Goal: Find specific page/section: Find specific page/section

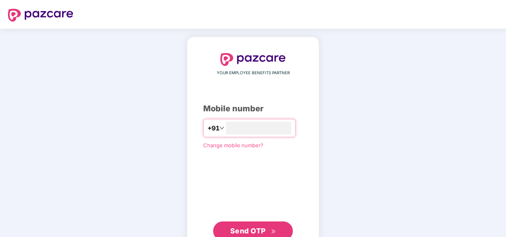
type input "**********"
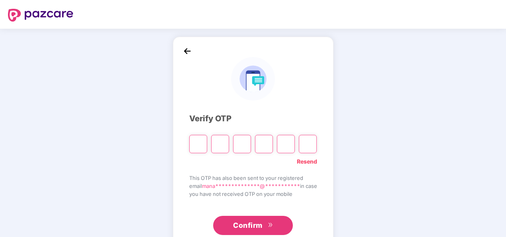
type input "*"
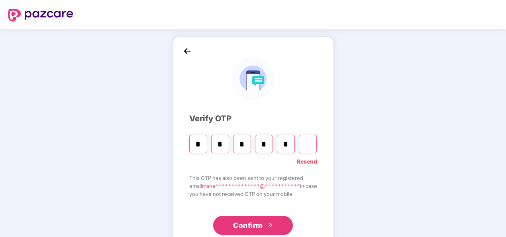
type input "*"
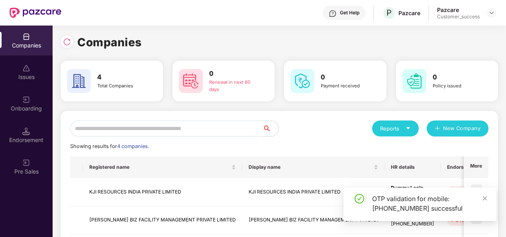
scroll to position [98, 0]
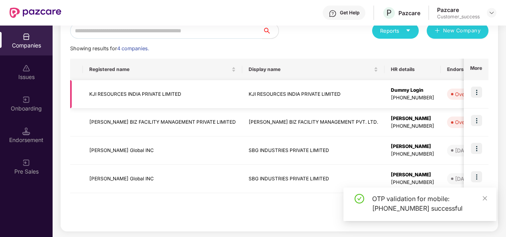
click at [476, 96] on img at bounding box center [476, 92] width 11 height 11
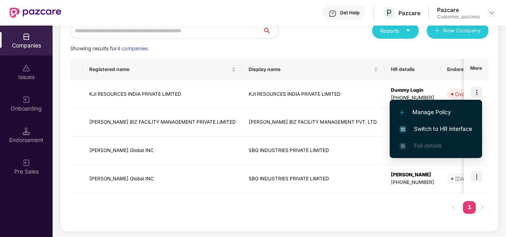
click at [432, 126] on span "Switch to HR interface" at bounding box center [436, 128] width 73 height 9
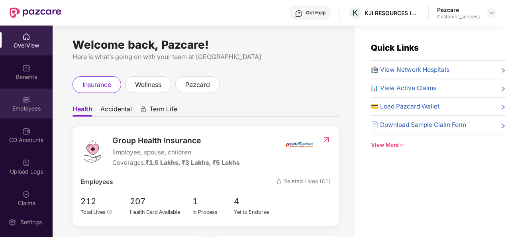
click at [26, 94] on div "Employees" at bounding box center [26, 104] width 53 height 30
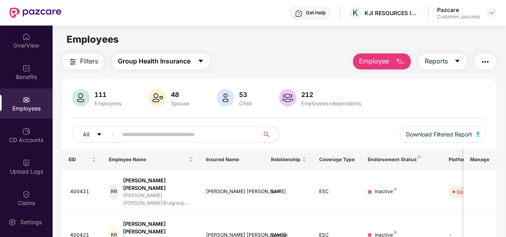
click at [152, 61] on span "Group Health Insurance" at bounding box center [154, 61] width 73 height 10
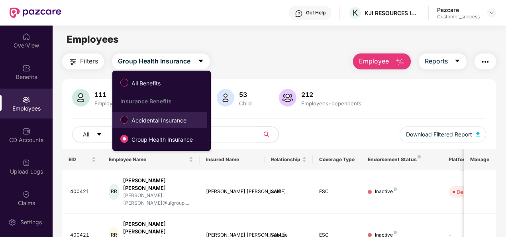
click at [155, 123] on span "Accidental Insurance" at bounding box center [158, 120] width 61 height 9
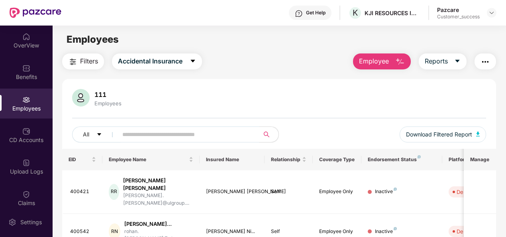
click at [136, 138] on input "text" at bounding box center [185, 134] width 126 height 12
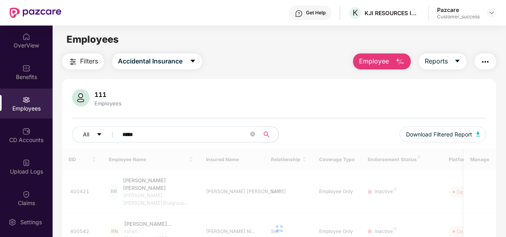
type input "*****"
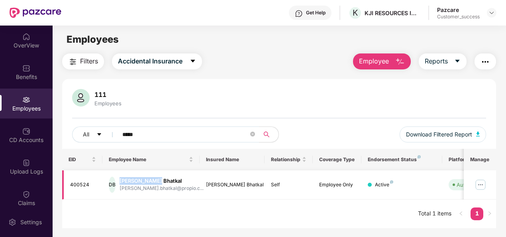
drag, startPoint x: 163, startPoint y: 179, endPoint x: 129, endPoint y: 180, distance: 34.3
click at [129, 180] on div "[PERSON_NAME] Bhatkal" at bounding box center [162, 181] width 84 height 8
copy div "[PERSON_NAME] Bhatkal"
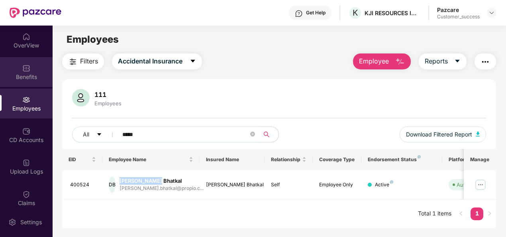
click at [22, 69] on img at bounding box center [26, 68] width 8 height 8
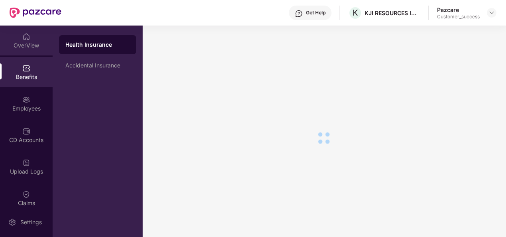
click at [22, 39] on img at bounding box center [26, 37] width 8 height 8
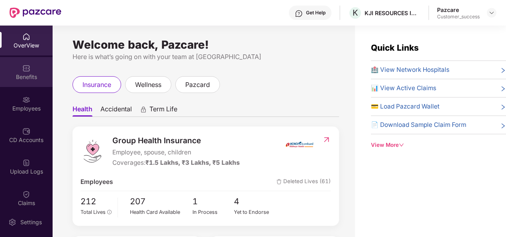
click at [22, 67] on img at bounding box center [26, 68] width 8 height 8
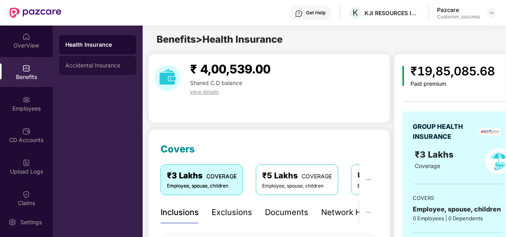
click at [82, 65] on div "Accidental Insurance" at bounding box center [97, 65] width 65 height 6
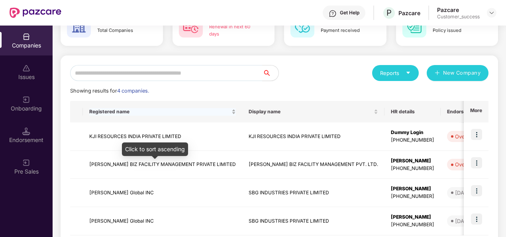
scroll to position [76, 0]
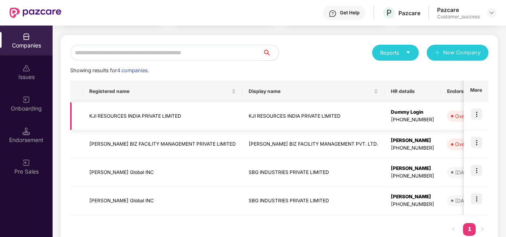
click at [140, 114] on td "KJI RESOURCES INDIA PRIVATE LIMITED" at bounding box center [163, 116] width 160 height 28
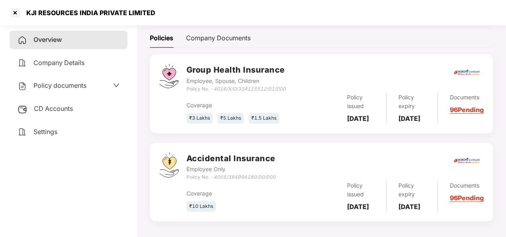
scroll to position [112, 0]
drag, startPoint x: 282, startPoint y: 185, endPoint x: 215, endPoint y: 187, distance: 66.7
click at [215, 181] on div "Accidental Insurance Employee Only Policy No. - 4005/384994180/00/000" at bounding box center [335, 166] width 297 height 29
copy icon "4005/384994180/00/000"
click at [58, 87] on span "Policy documents" at bounding box center [59, 85] width 53 height 8
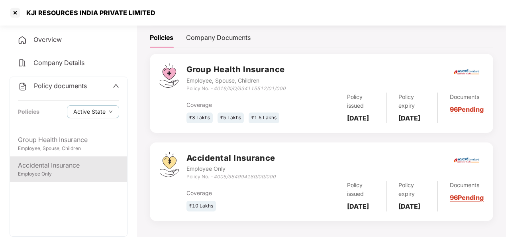
click at [44, 165] on div "Accidental Insurance" at bounding box center [68, 165] width 101 height 10
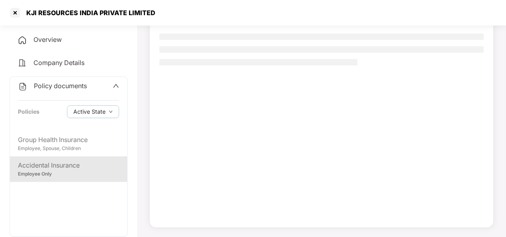
scroll to position [72, 0]
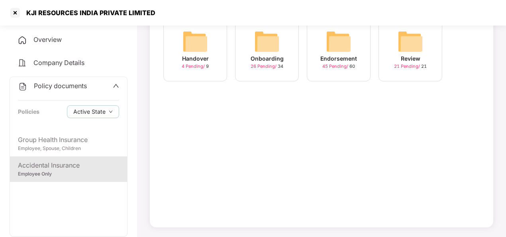
click at [272, 57] on div "Onboarding" at bounding box center [267, 58] width 33 height 9
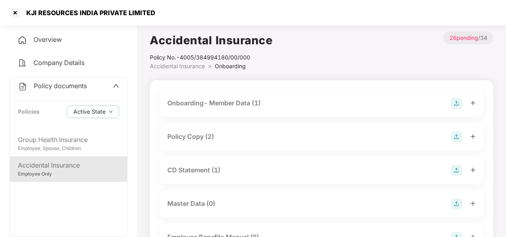
click at [173, 140] on div "Policy Copy (2)" at bounding box center [190, 137] width 47 height 10
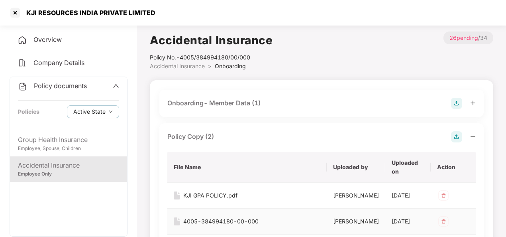
click at [211, 226] on div "4005-384994180-00-000" at bounding box center [220, 221] width 75 height 9
click at [208, 192] on div "KJI GPA POLICY.pdf" at bounding box center [210, 195] width 54 height 9
click at [64, 83] on span "Policy documents" at bounding box center [60, 86] width 53 height 8
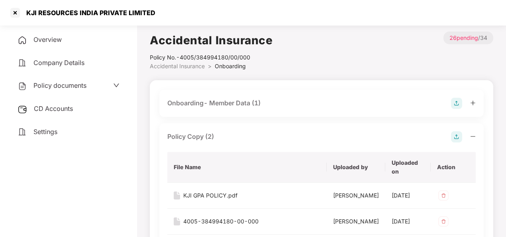
click at [64, 83] on span "Policy documents" at bounding box center [59, 85] width 53 height 8
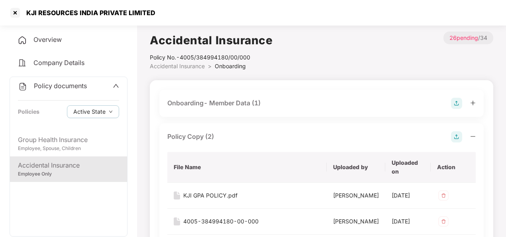
click at [227, 102] on div "Onboarding- Member Data (1)" at bounding box center [213, 103] width 93 height 10
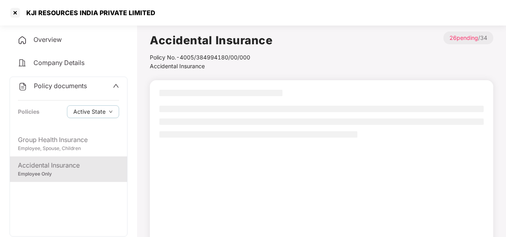
scroll to position [72, 0]
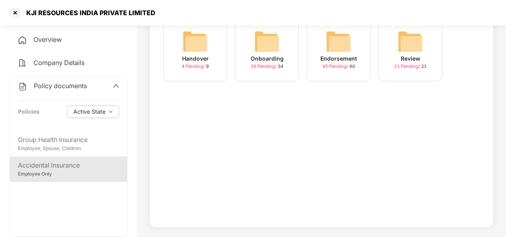
click at [199, 48] on img at bounding box center [196, 42] width 26 height 26
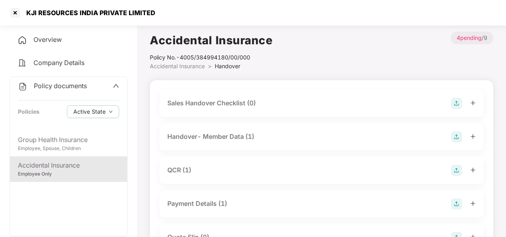
click at [218, 135] on div "Handover- Member Data (1)" at bounding box center [210, 137] width 87 height 10
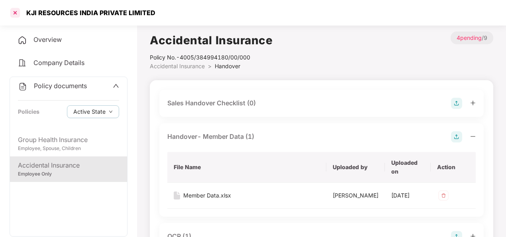
click at [15, 17] on div at bounding box center [15, 12] width 13 height 13
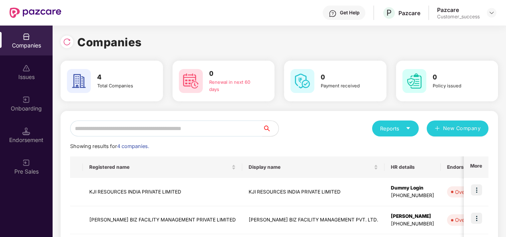
click at [485, 16] on div "Pazcare Customer_success" at bounding box center [466, 13] width 59 height 14
click at [489, 15] on img at bounding box center [492, 13] width 6 height 6
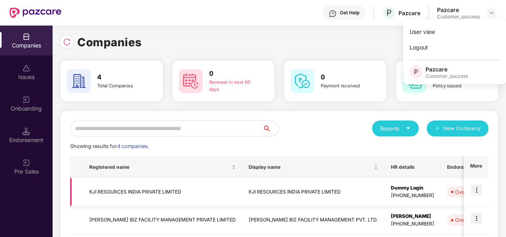
click at [476, 189] on img at bounding box center [476, 189] width 11 height 11
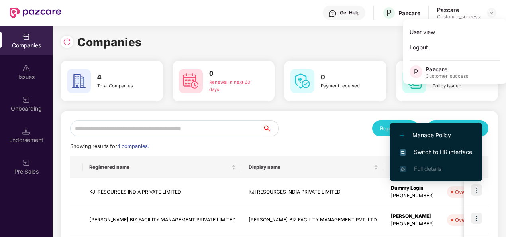
click at [445, 153] on span "Switch to HR interface" at bounding box center [436, 152] width 73 height 9
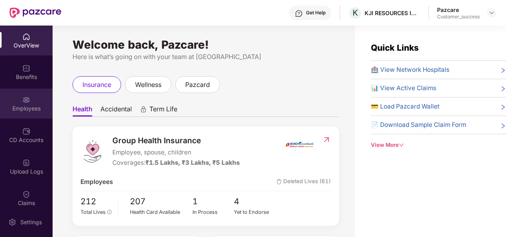
click at [28, 108] on div "Employees" at bounding box center [26, 108] width 53 height 8
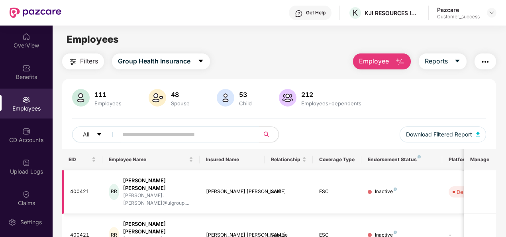
click at [143, 193] on td "RR [PERSON_NAME] [PERSON_NAME] [PERSON_NAME].[PERSON_NAME]@ulgroup...." at bounding box center [150, 191] width 97 height 43
click at [349, 218] on td "ESC" at bounding box center [337, 235] width 49 height 43
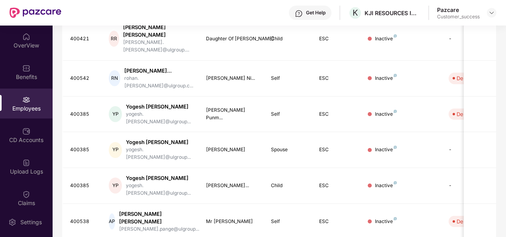
scroll to position [258, 0]
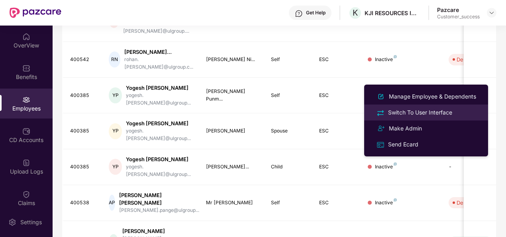
click at [438, 114] on div "Switch To User Interface" at bounding box center [420, 112] width 67 height 9
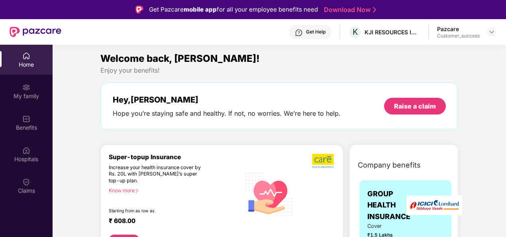
click at [303, 35] on div "Get Help" at bounding box center [310, 32] width 43 height 14
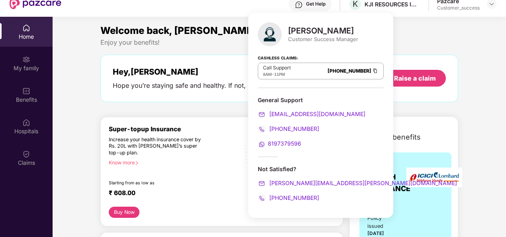
scroll to position [45, 0]
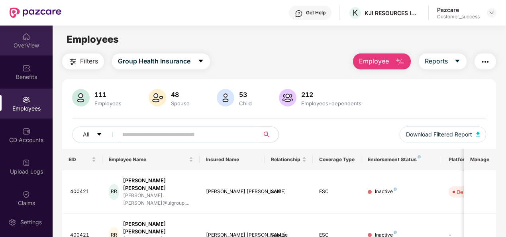
click at [24, 49] on div "OverView" at bounding box center [26, 45] width 53 height 8
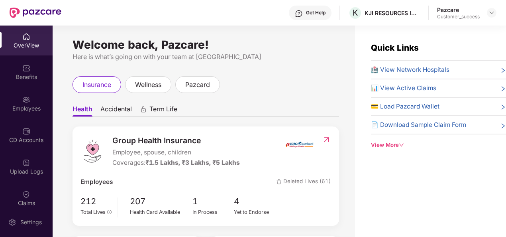
click at [108, 116] on span "Accidental" at bounding box center [116, 111] width 32 height 12
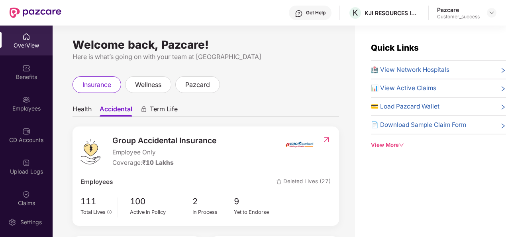
click at [472, 12] on div "Pazcare" at bounding box center [458, 10] width 43 height 8
click at [491, 14] on img at bounding box center [492, 13] width 6 height 6
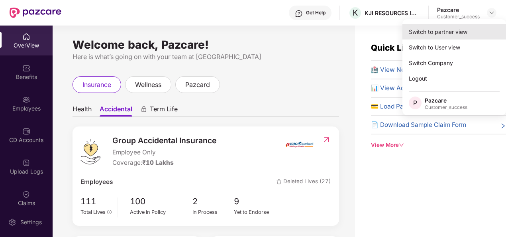
click at [443, 28] on div "Switch to partner view" at bounding box center [455, 32] width 104 height 16
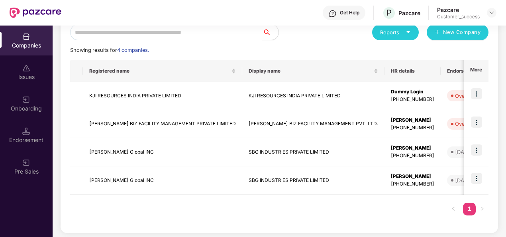
scroll to position [96, 0]
click at [132, 98] on td "KJI RESOURCES INDIA PRIVATE LIMITED" at bounding box center [163, 95] width 160 height 28
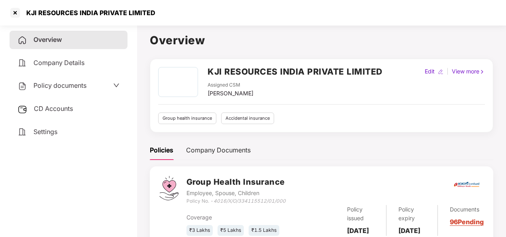
click at [64, 90] on div "Policy documents" at bounding box center [52, 86] width 69 height 10
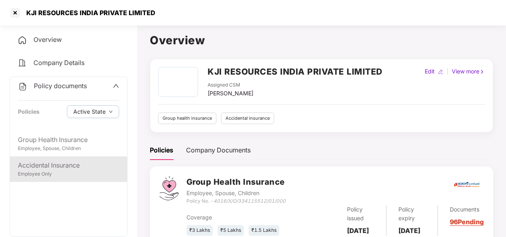
click at [42, 162] on div "Accidental Insurance" at bounding box center [68, 165] width 101 height 10
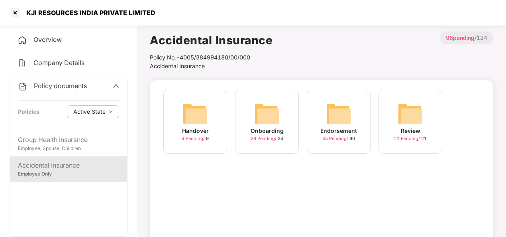
click at [270, 132] on div "Onboarding" at bounding box center [267, 130] width 33 height 9
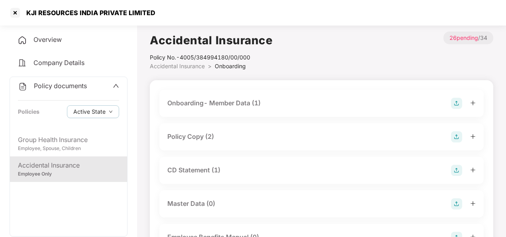
click at [471, 136] on icon "plus" at bounding box center [473, 136] width 4 height 0
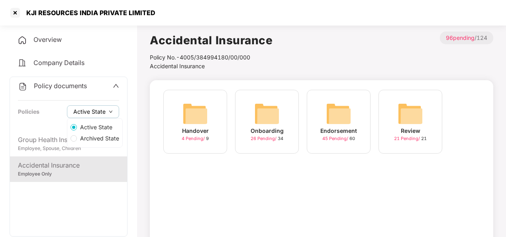
click at [97, 106] on button "Active State" at bounding box center [93, 111] width 52 height 13
click at [104, 135] on span "Archived State" at bounding box center [99, 138] width 45 height 9
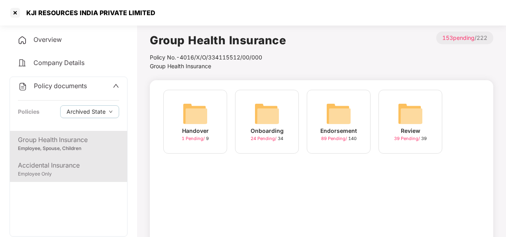
click at [68, 168] on div "Accidental Insurance" at bounding box center [68, 165] width 101 height 10
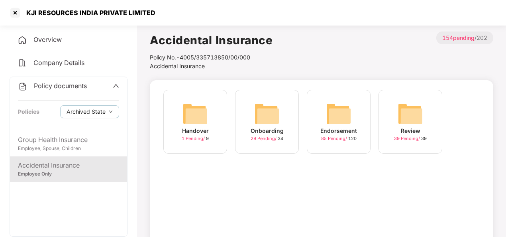
click at [289, 117] on div "Onboarding 29 Pending / 34" at bounding box center [267, 122] width 64 height 64
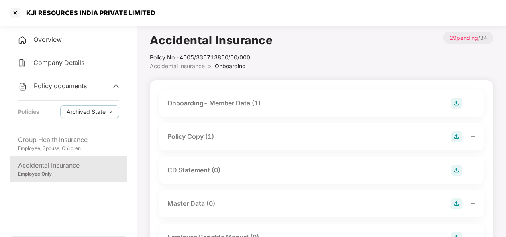
click at [474, 136] on icon "plus" at bounding box center [474, 137] width 6 height 6
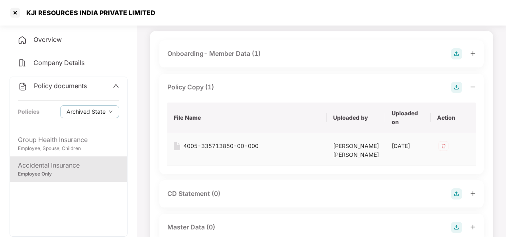
scroll to position [53, 0]
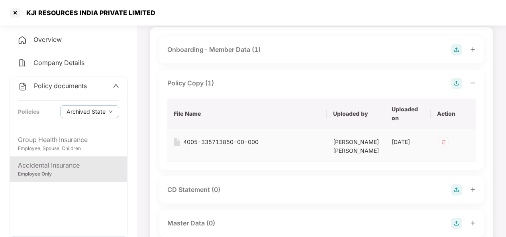
click at [217, 144] on div "4005-335713850-00-000" at bounding box center [220, 142] width 75 height 9
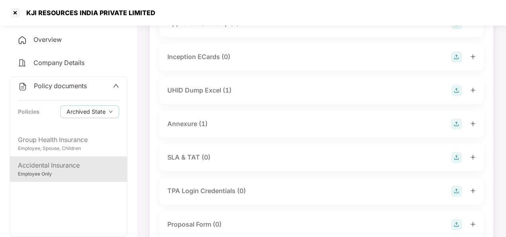
scroll to position [421, 0]
click at [474, 123] on icon "plus" at bounding box center [473, 123] width 4 height 0
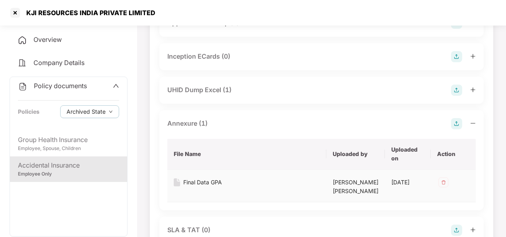
click at [208, 187] on div "Final Data GPA" at bounding box center [202, 182] width 39 height 9
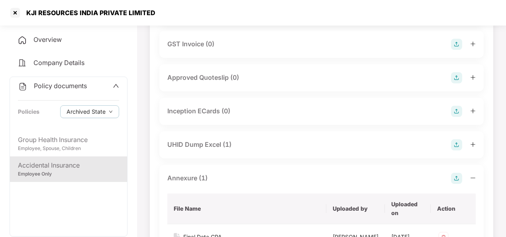
scroll to position [363, 0]
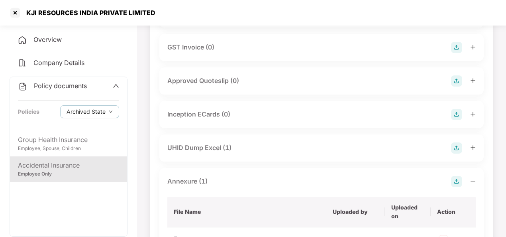
click at [245, 154] on div "UHID Dump Excel (1)" at bounding box center [321, 147] width 309 height 11
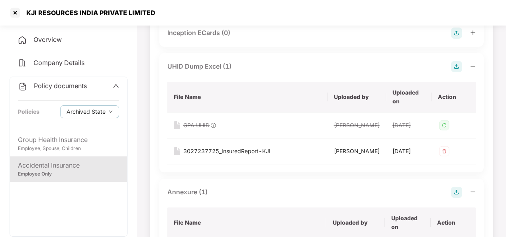
scroll to position [448, 0]
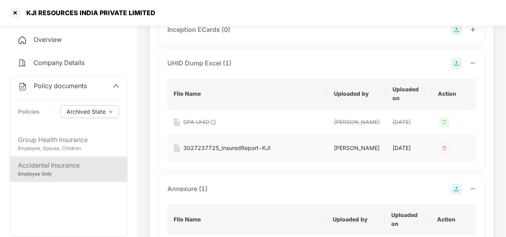
click at [241, 152] on div "3027237725_InsuredReport-KJI" at bounding box center [226, 148] width 87 height 9
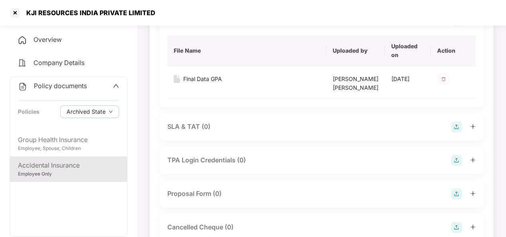
scroll to position [617, 0]
